Goal: Information Seeking & Learning: Learn about a topic

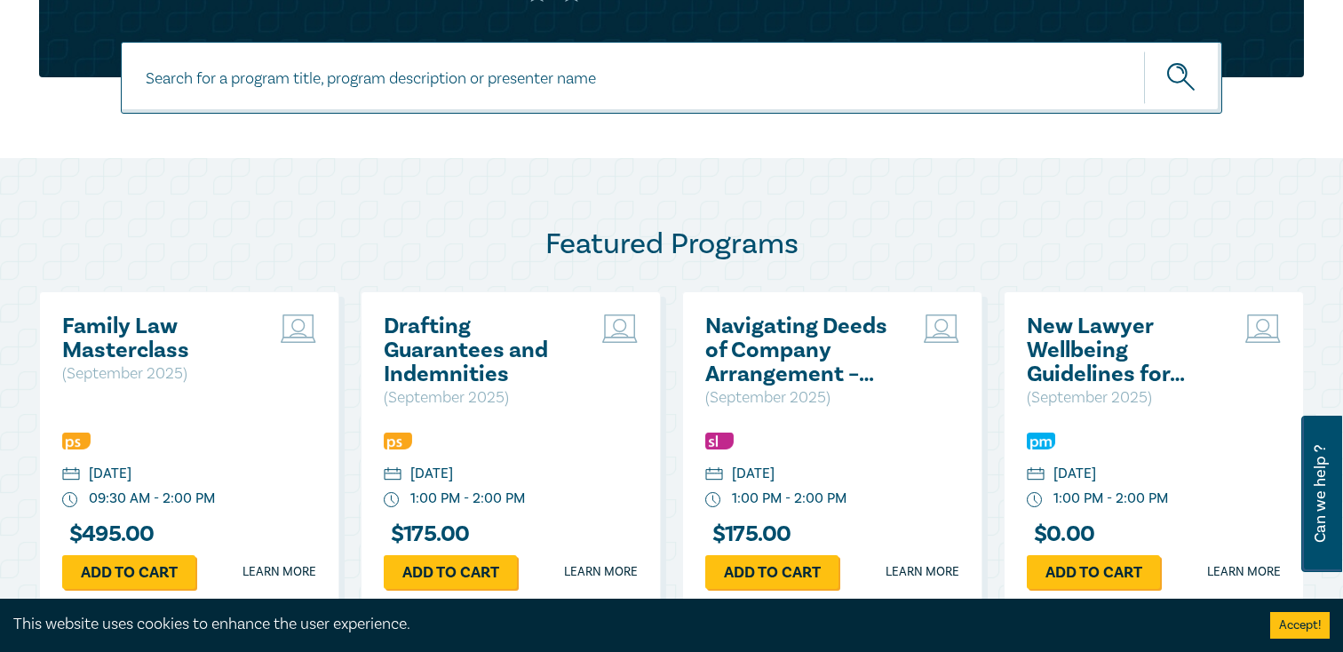
scroll to position [729, 0]
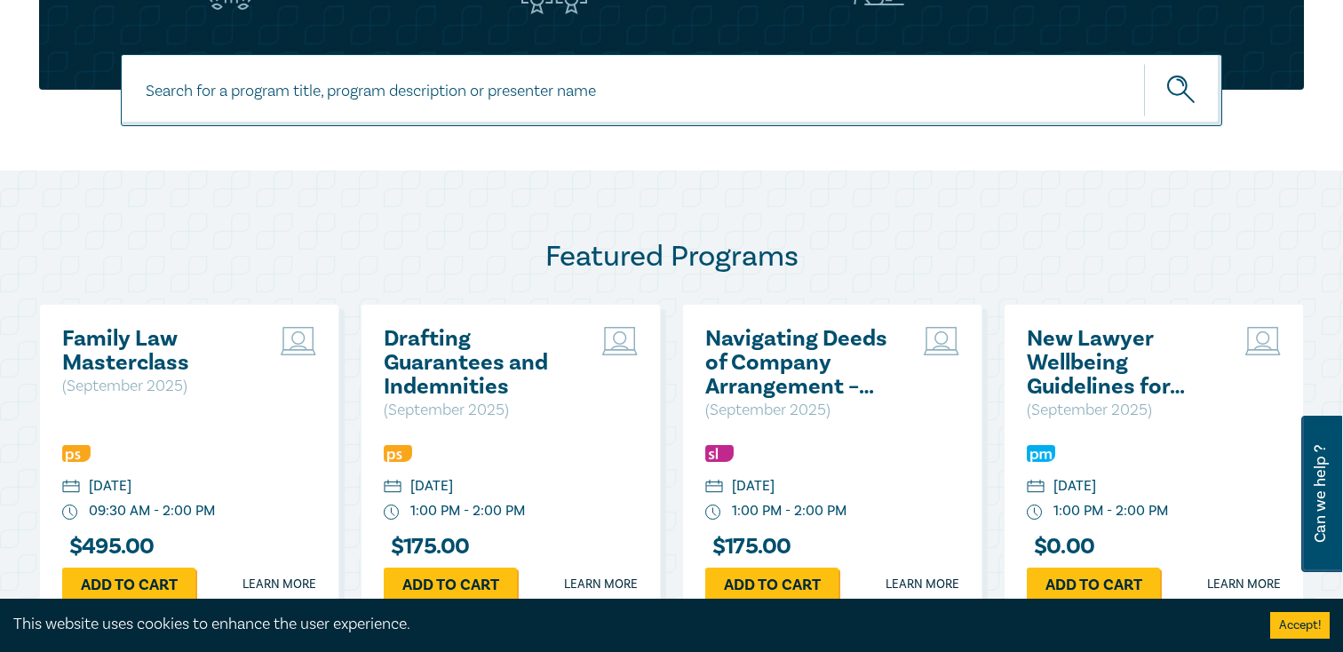
click at [425, 109] on input at bounding box center [671, 90] width 1101 height 72
type input "management"
click at [1144, 63] on button "submit" at bounding box center [1183, 90] width 78 height 54
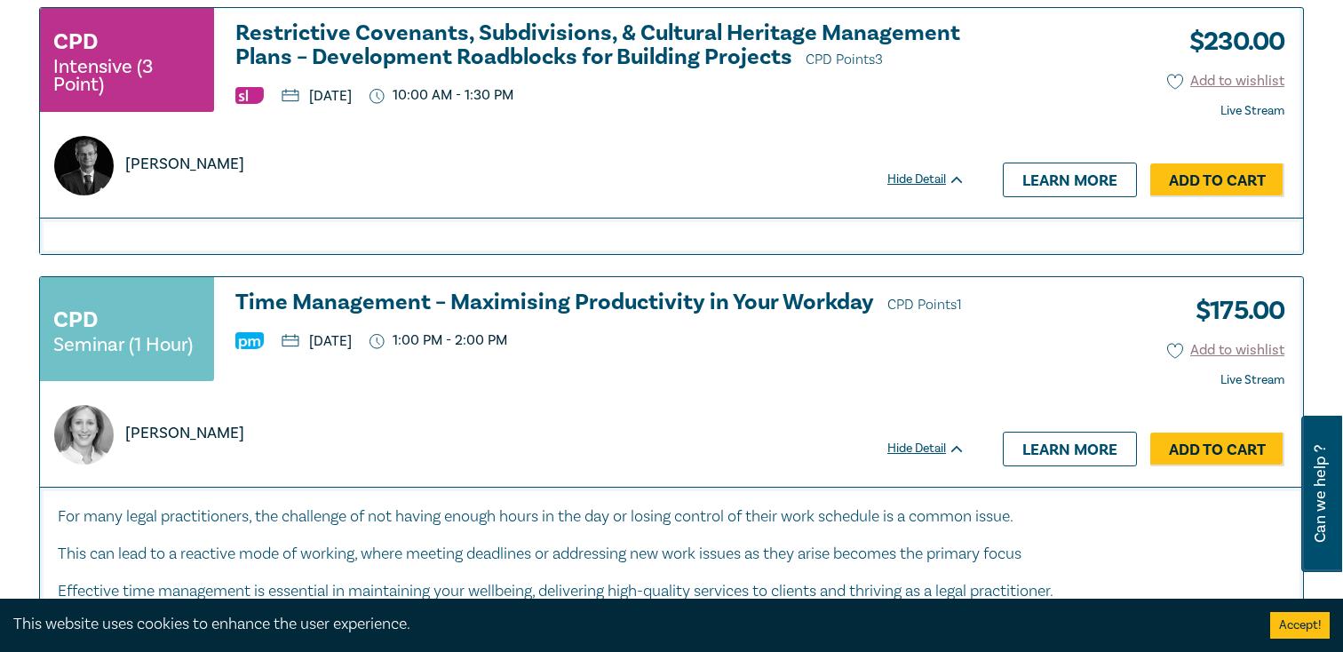
scroll to position [6717, 0]
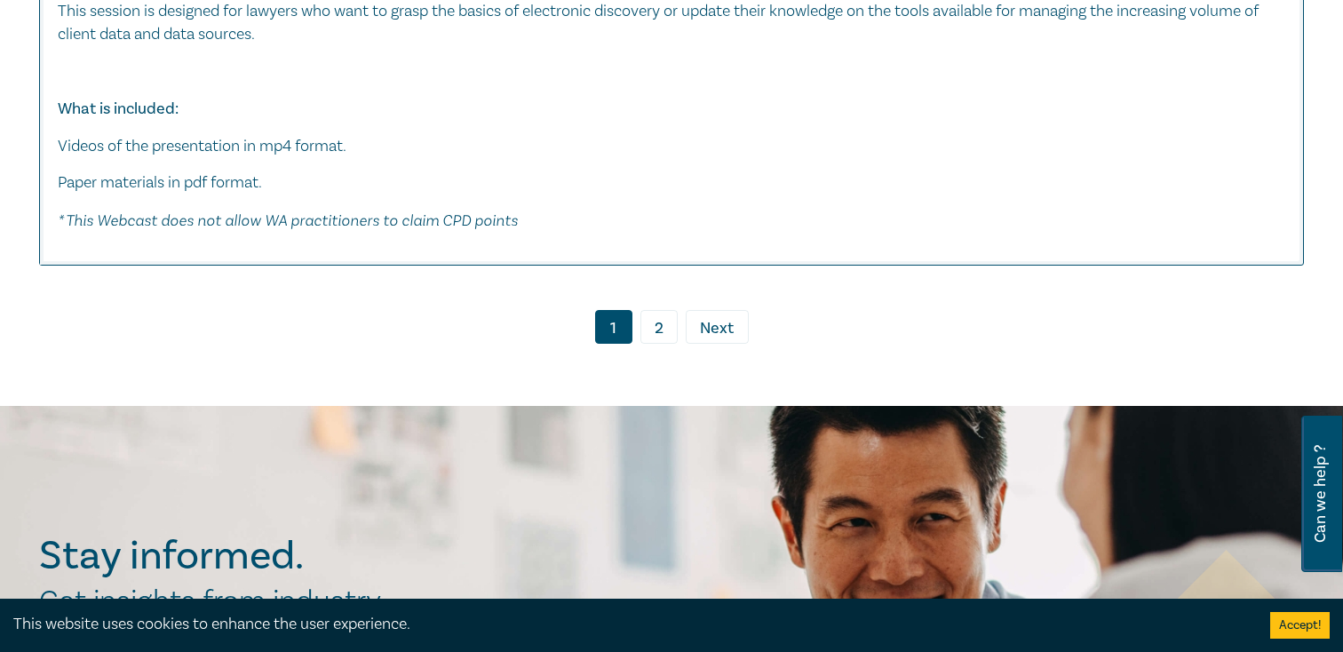
click at [670, 344] on link "2" at bounding box center [658, 327] width 37 height 34
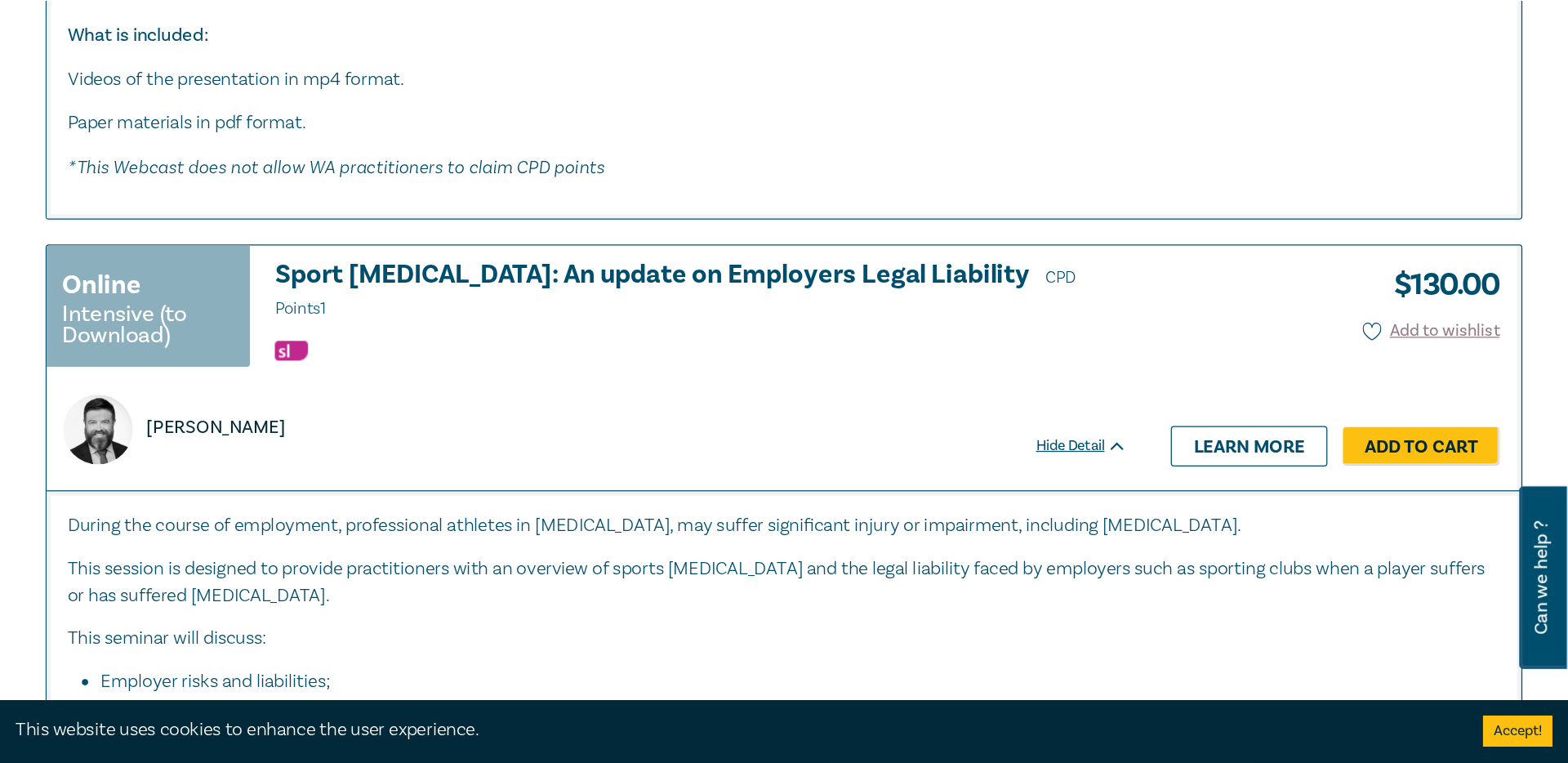
scroll to position [4046, 0]
